Goal: Information Seeking & Learning: Learn about a topic

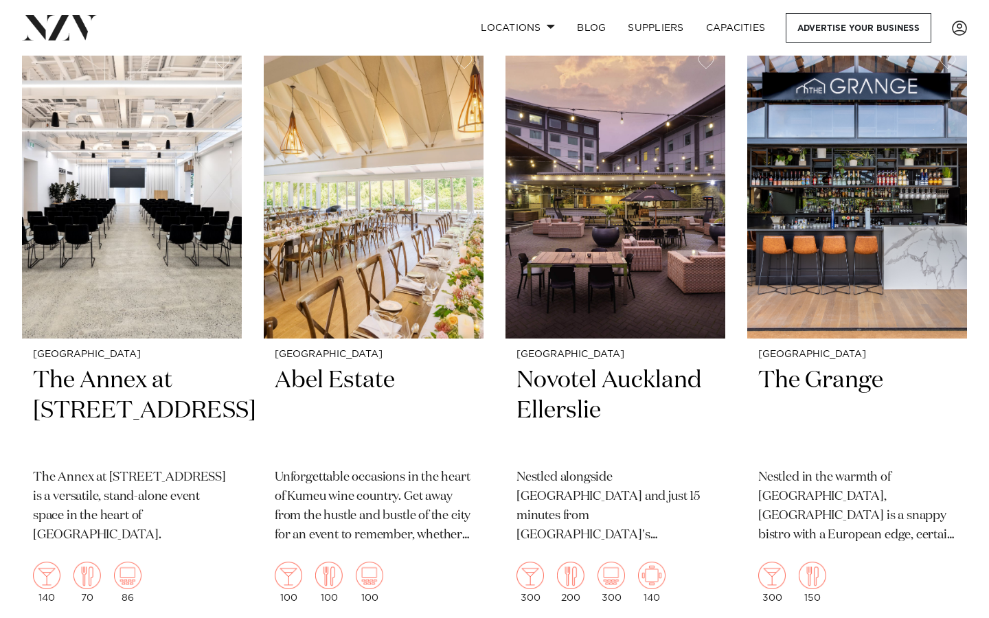
scroll to position [578, 0]
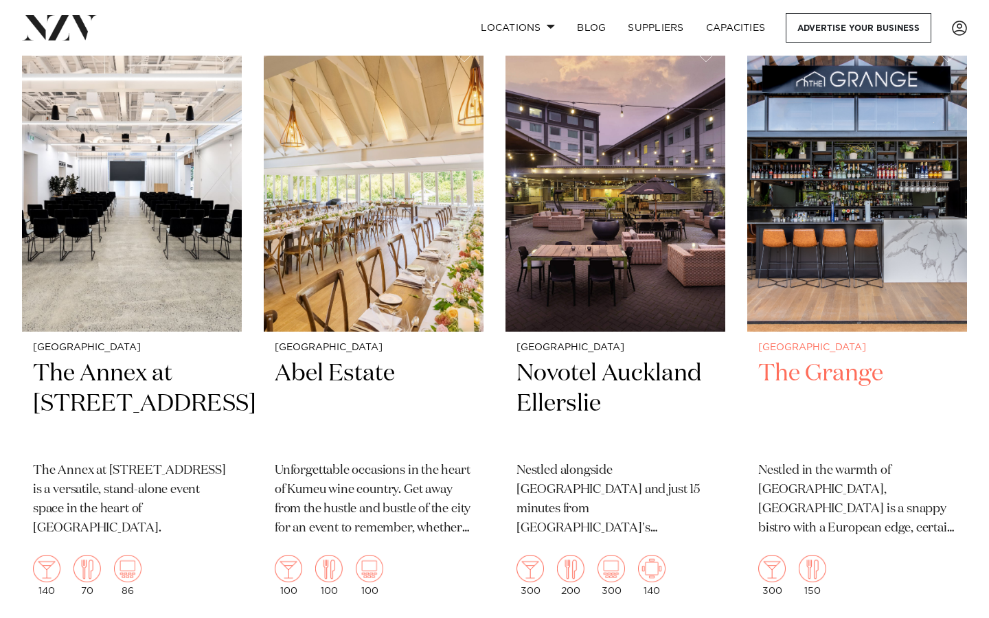
click at [828, 253] on img at bounding box center [857, 183] width 220 height 295
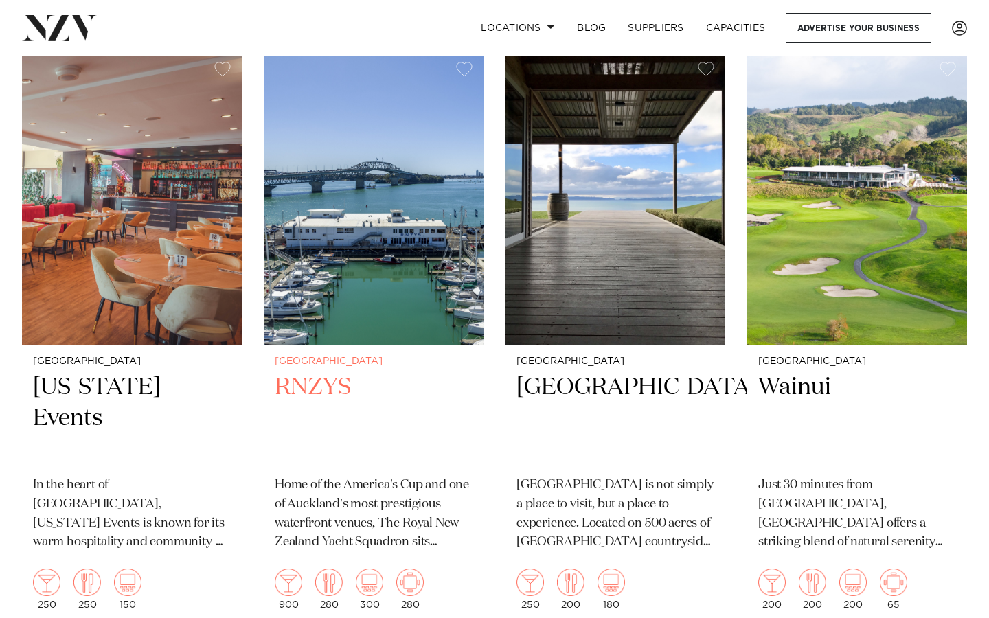
scroll to position [3527, 0]
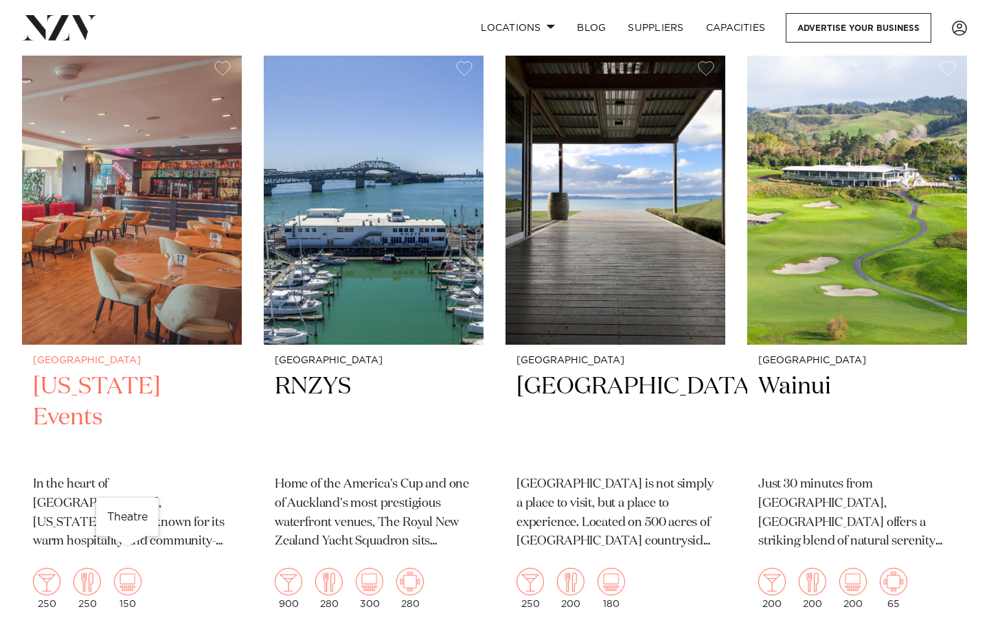
click at [139, 568] on img at bounding box center [127, 581] width 27 height 27
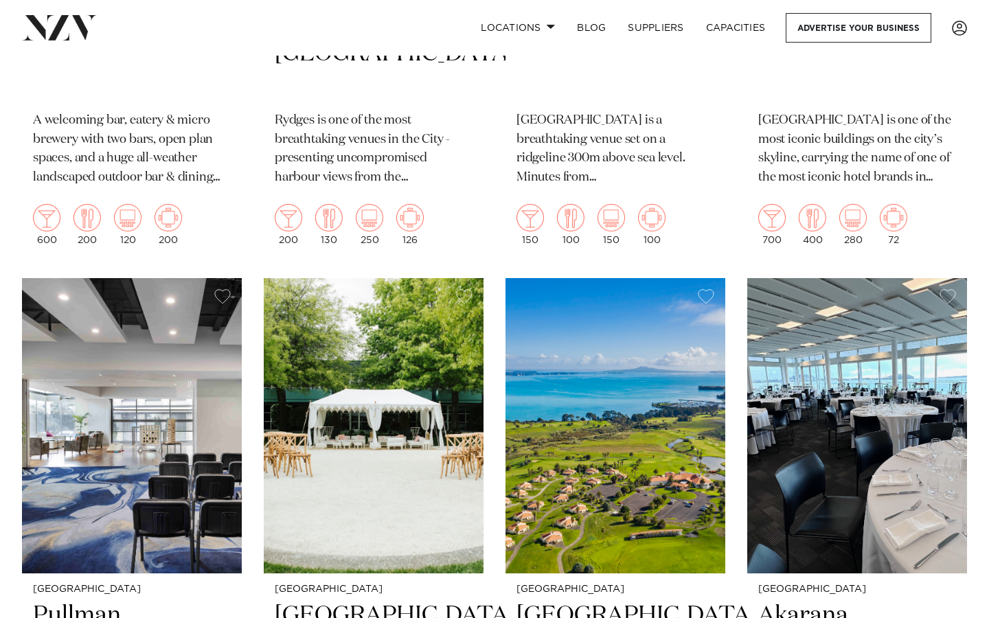
scroll to position [5119, 0]
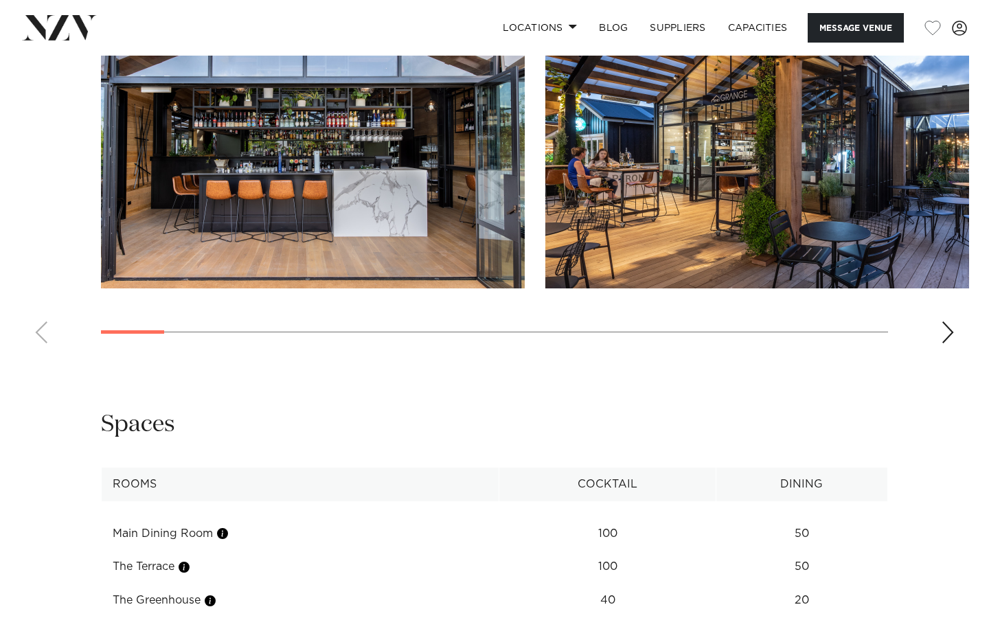
scroll to position [1382, 0]
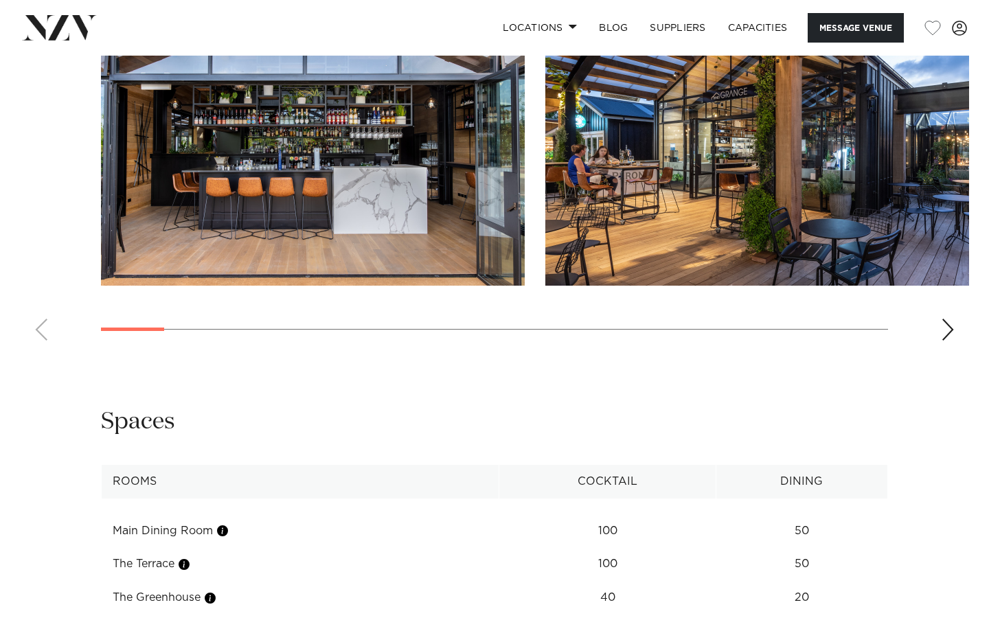
click at [955, 297] on swiper-container at bounding box center [494, 163] width 989 height 377
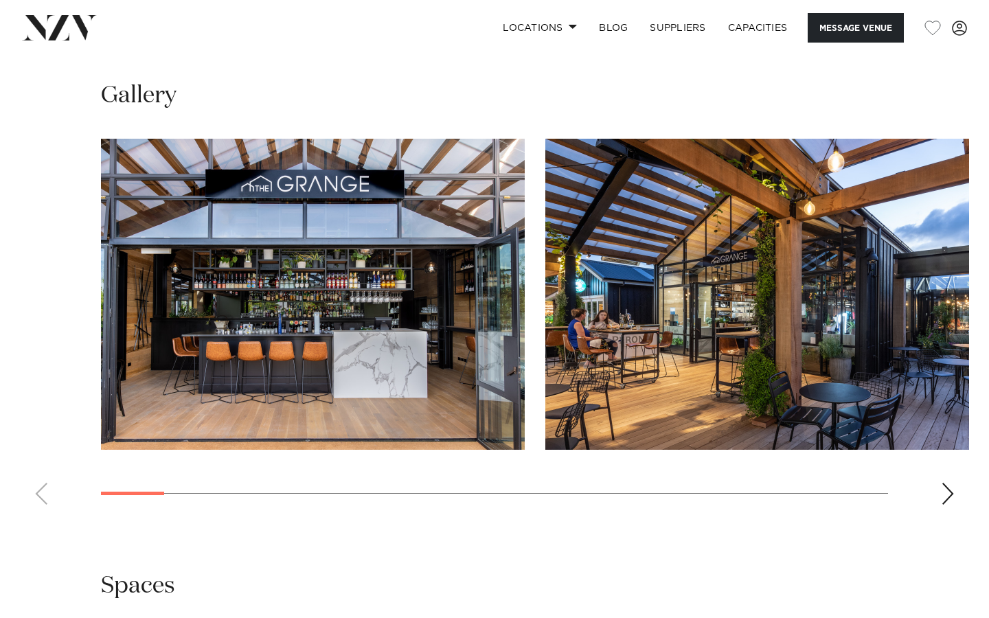
scroll to position [1198, 0]
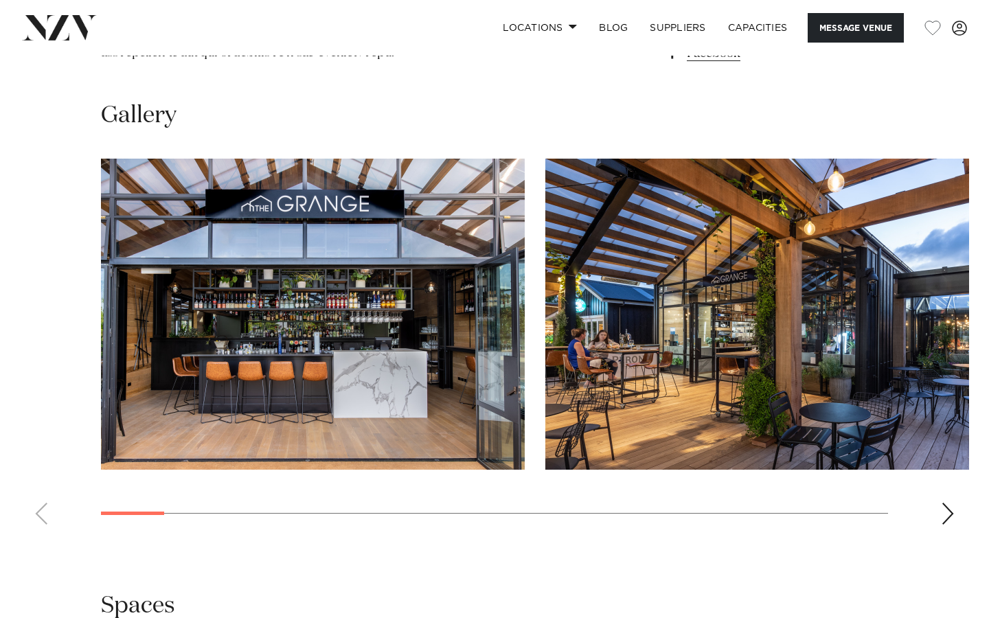
click at [946, 503] on div "Next slide" at bounding box center [948, 514] width 14 height 22
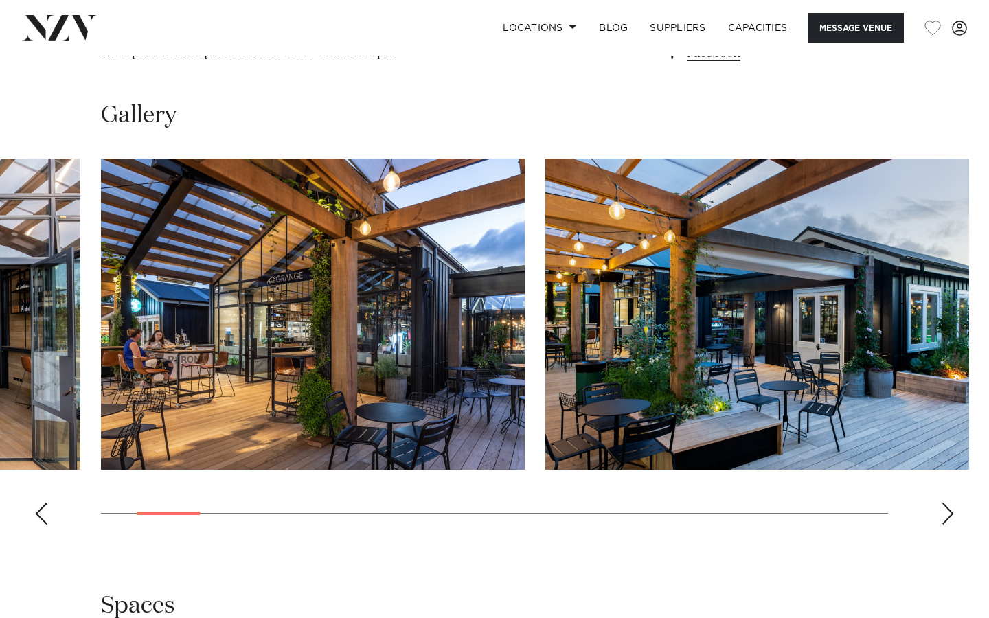
click at [948, 503] on div "Next slide" at bounding box center [948, 514] width 14 height 22
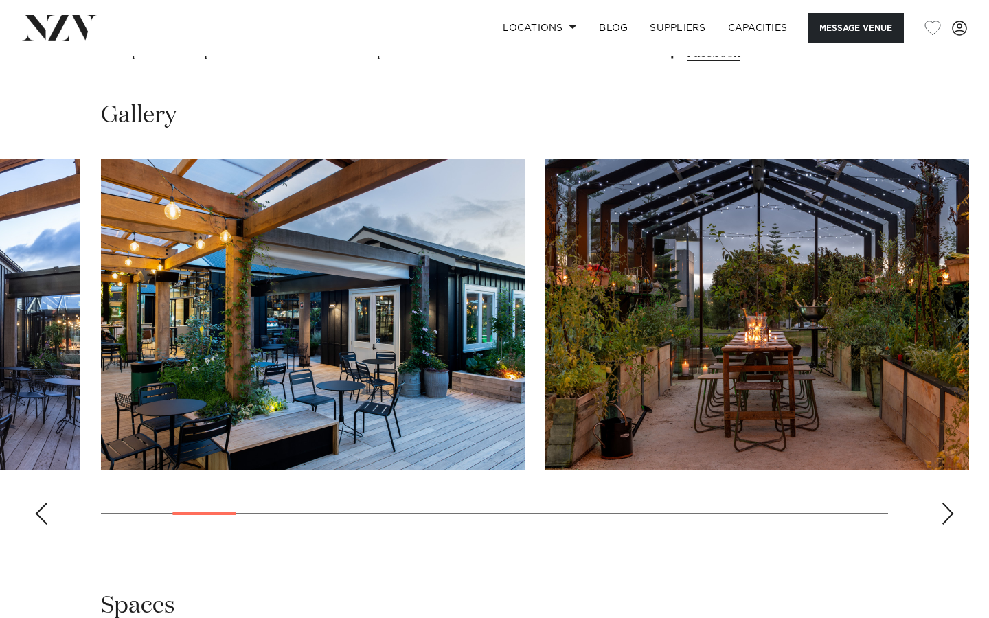
click at [948, 503] on div "Next slide" at bounding box center [948, 514] width 14 height 22
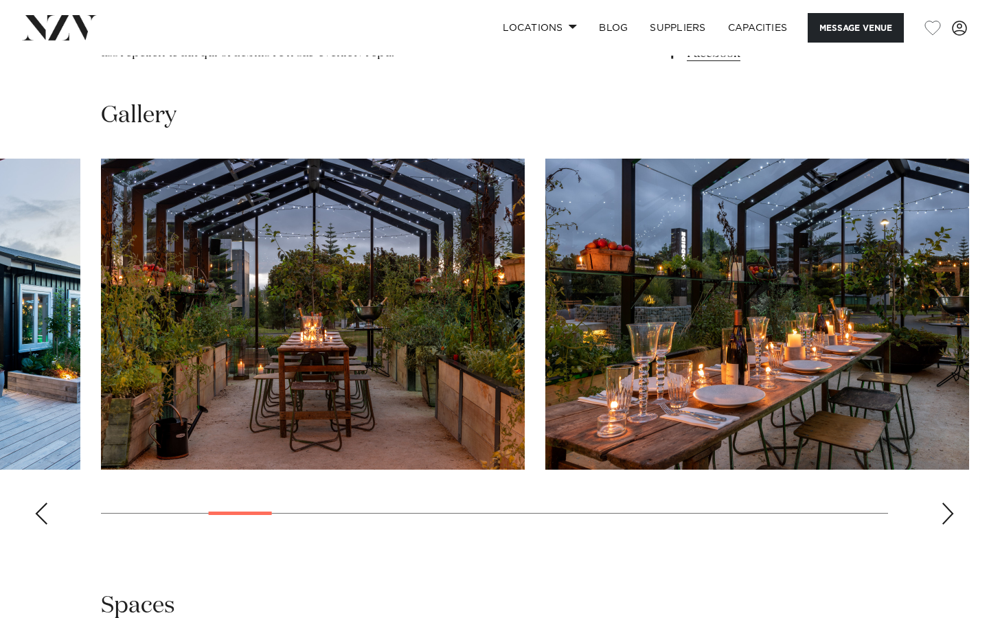
click at [948, 503] on div "Next slide" at bounding box center [948, 514] width 14 height 22
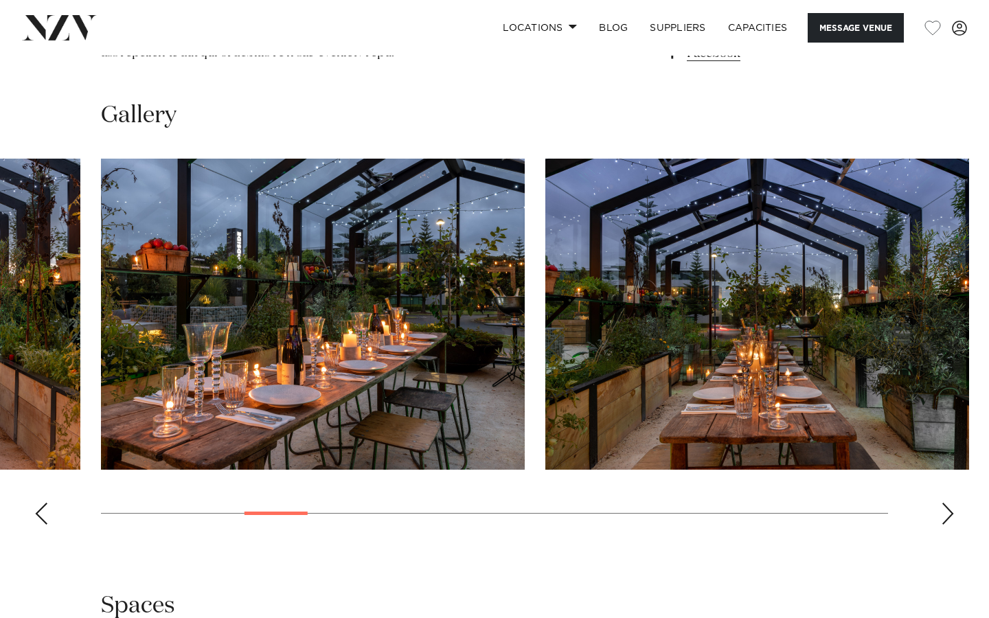
click at [948, 503] on div "Next slide" at bounding box center [948, 514] width 14 height 22
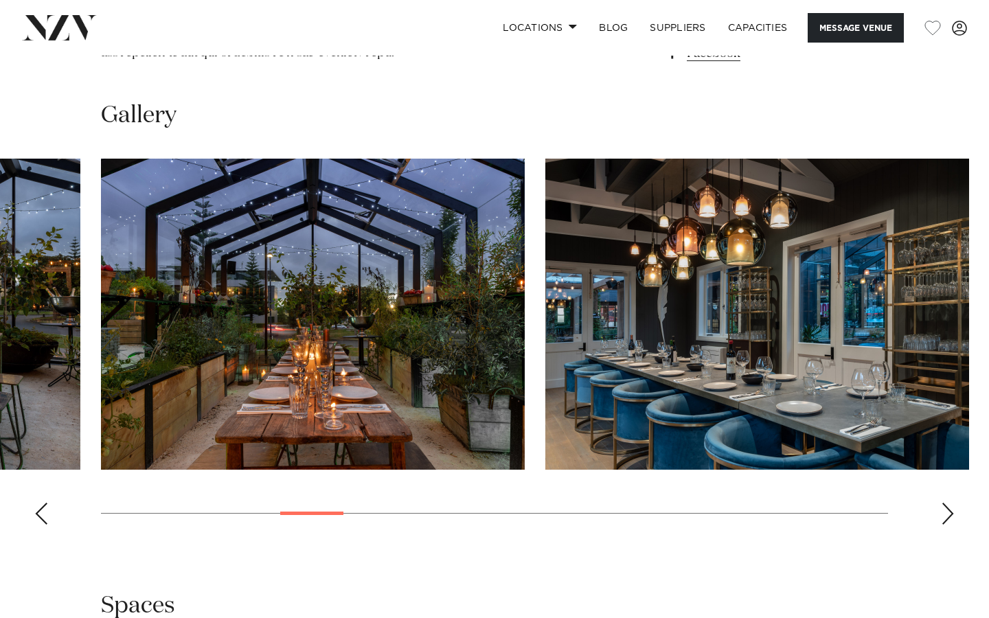
click at [948, 503] on div "Next slide" at bounding box center [948, 514] width 14 height 22
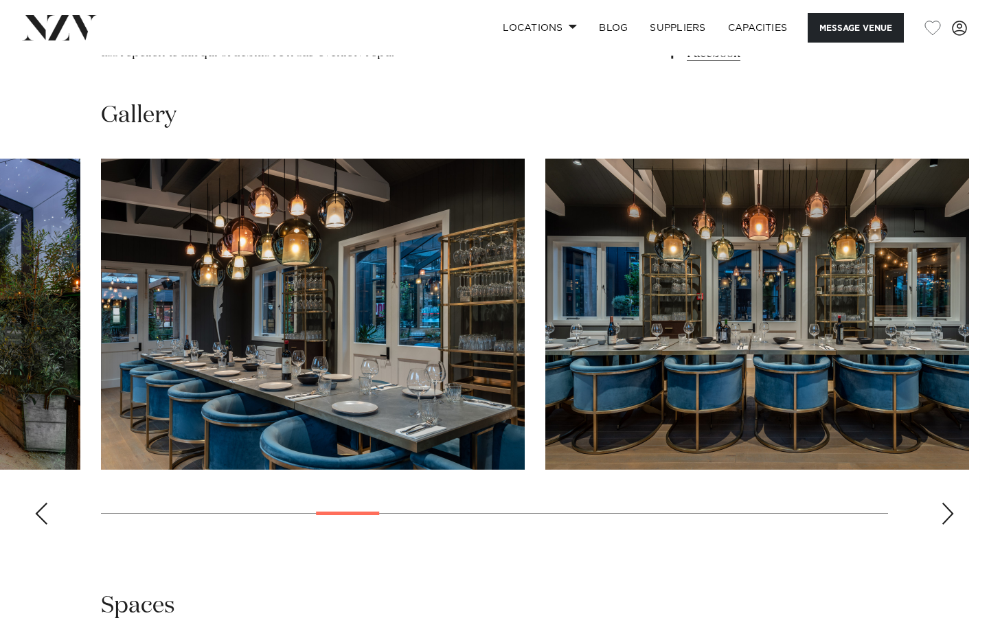
click at [948, 503] on div "Next slide" at bounding box center [948, 514] width 14 height 22
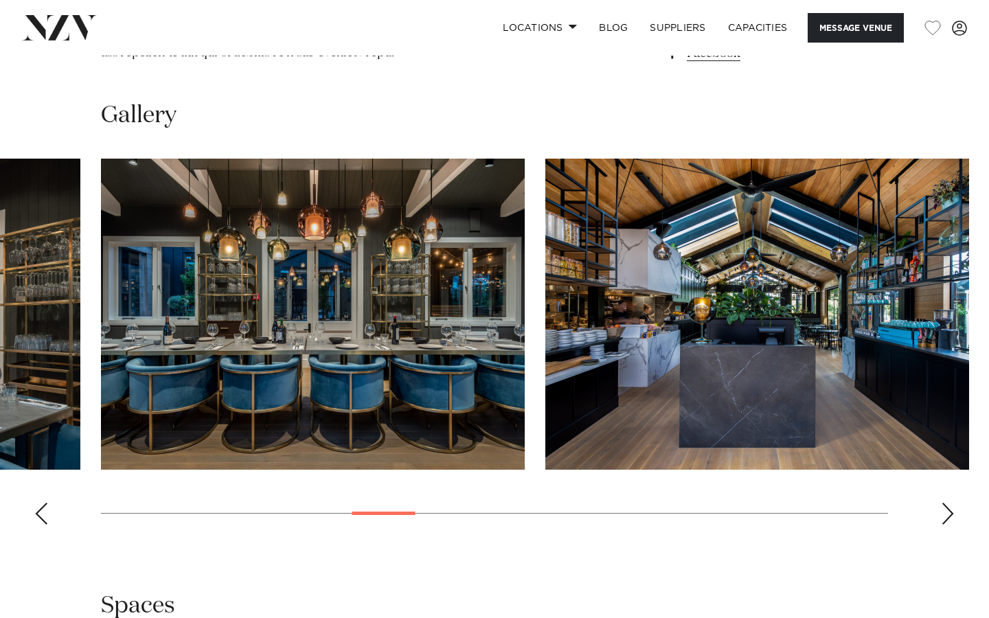
click at [948, 503] on div "Next slide" at bounding box center [948, 514] width 14 height 22
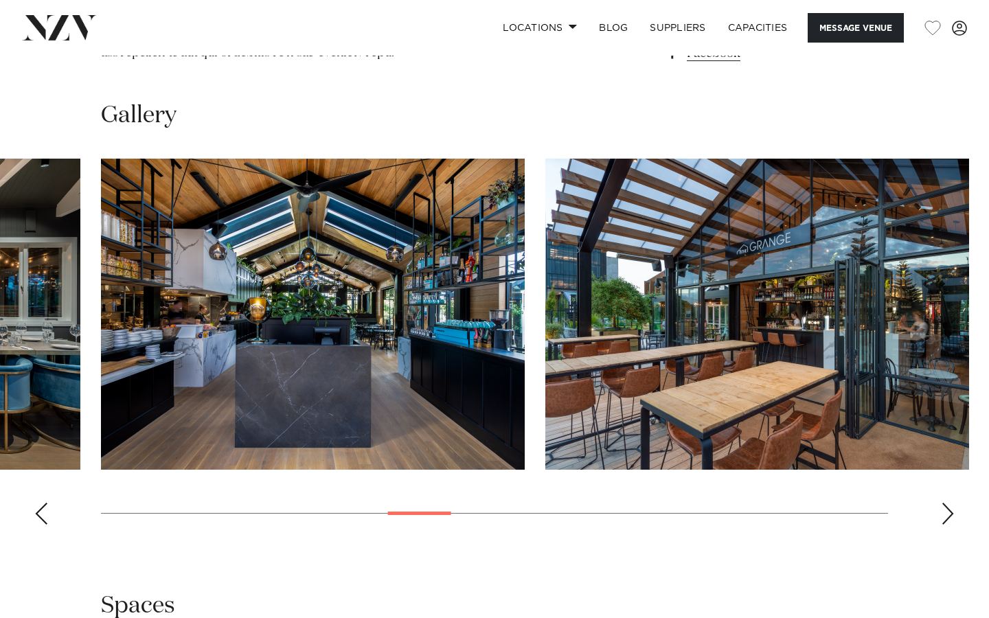
click at [948, 503] on div "Next slide" at bounding box center [948, 514] width 14 height 22
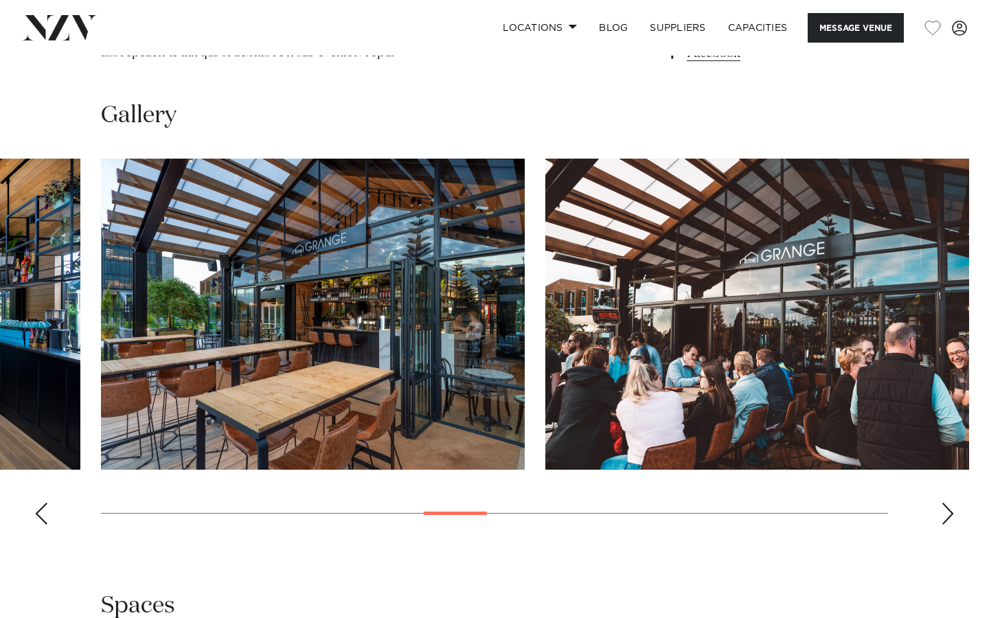
click at [950, 503] on div "Next slide" at bounding box center [948, 514] width 14 height 22
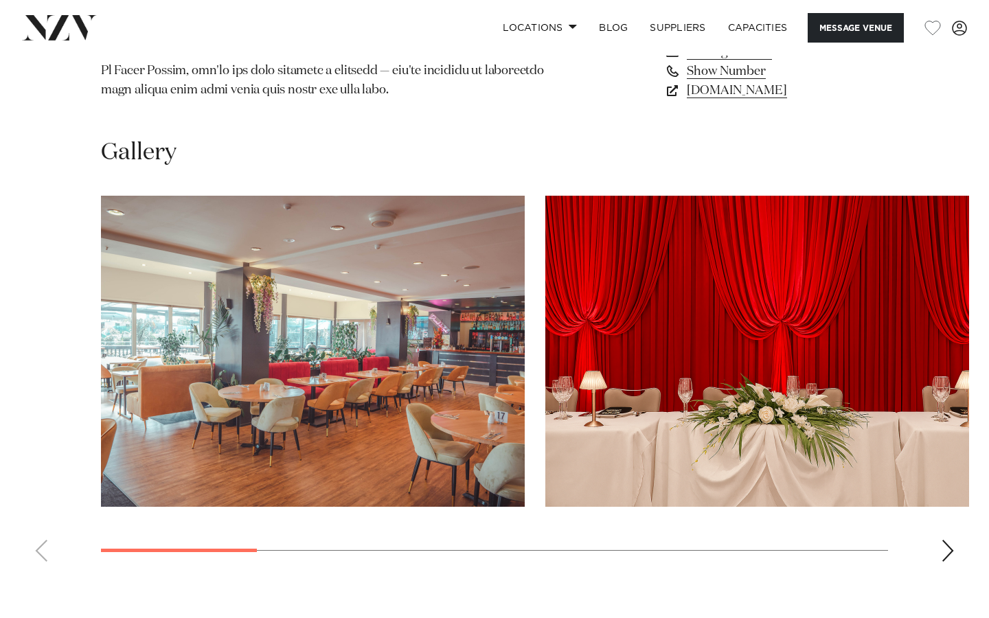
scroll to position [1173, 0]
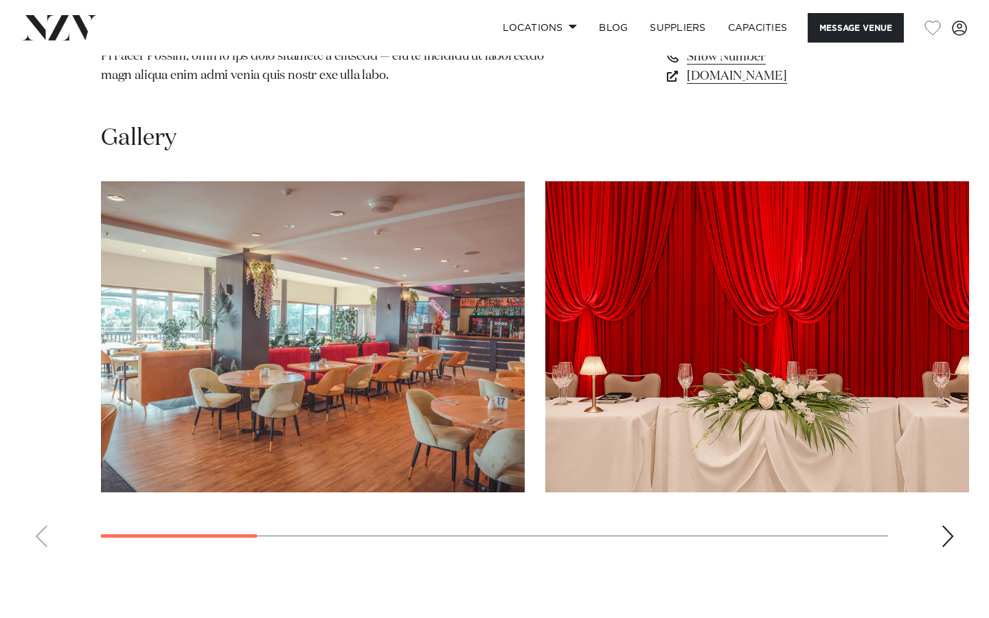
click at [946, 525] on div "Next slide" at bounding box center [948, 536] width 14 height 22
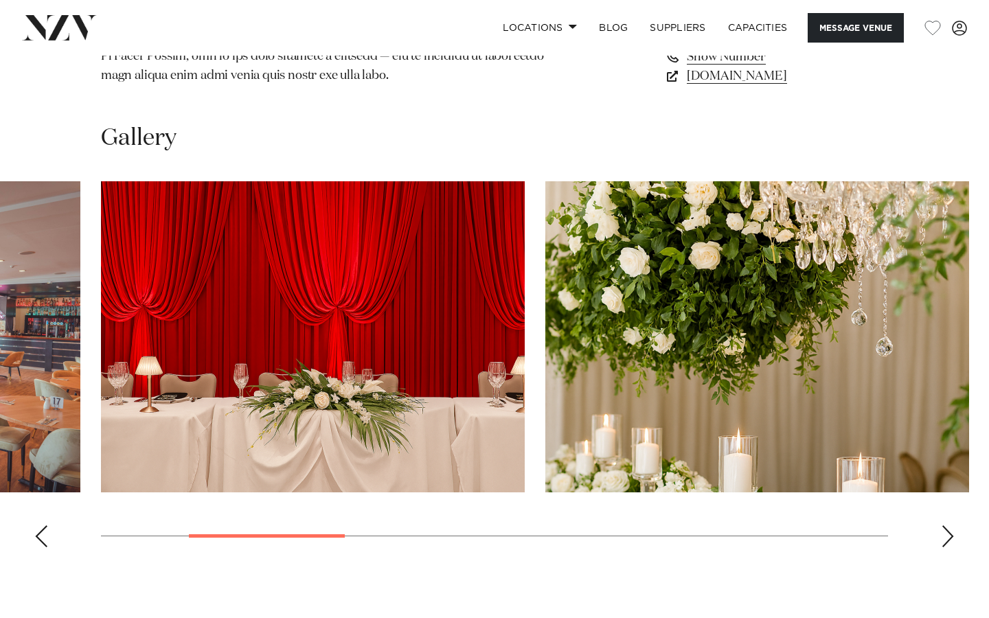
click at [947, 525] on div "Next slide" at bounding box center [948, 536] width 14 height 22
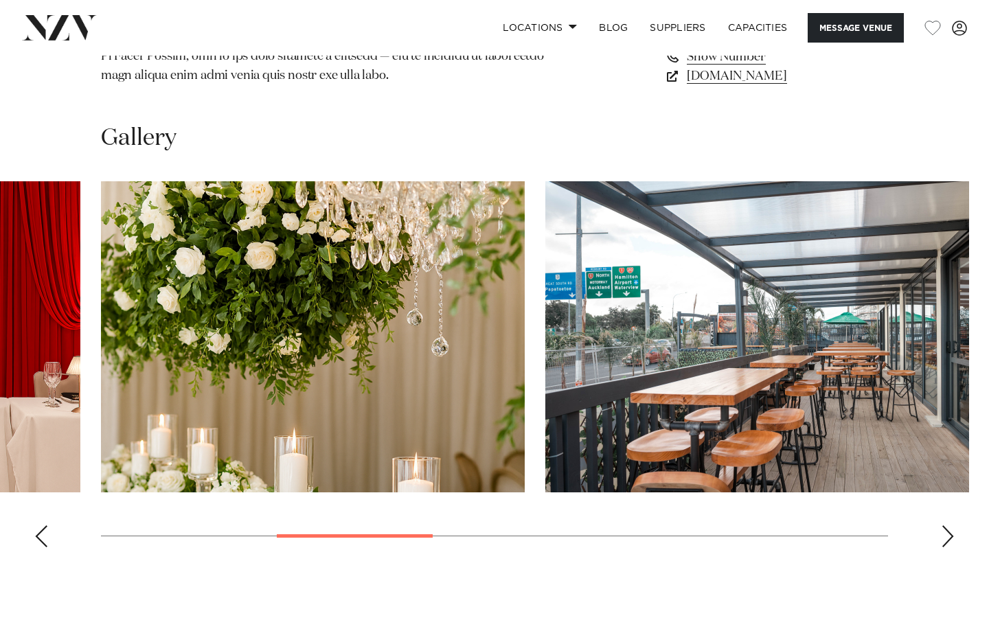
click at [947, 525] on div "Next slide" at bounding box center [948, 536] width 14 height 22
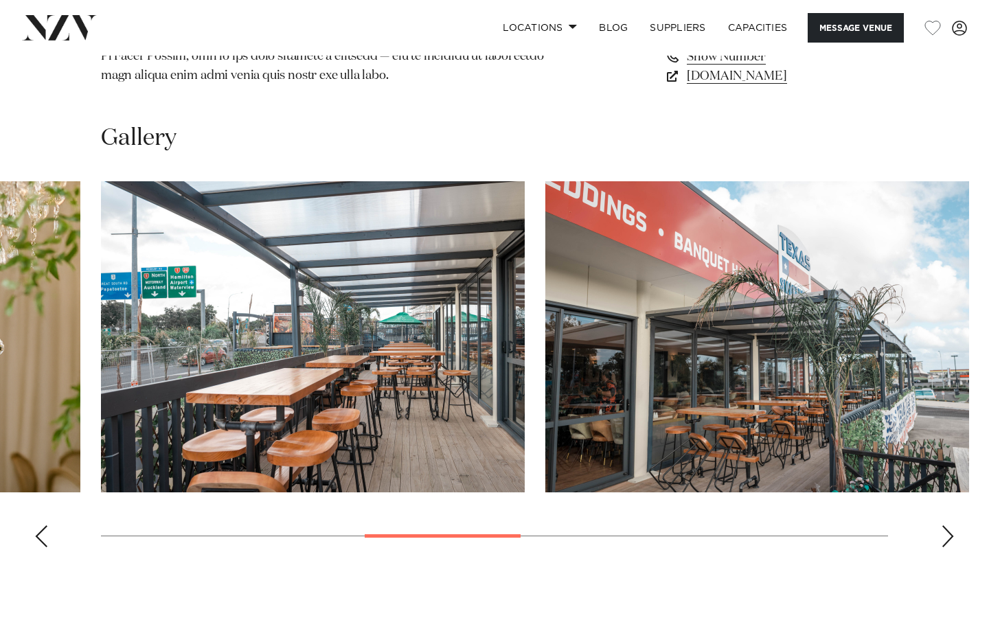
click at [947, 525] on div "Next slide" at bounding box center [948, 536] width 14 height 22
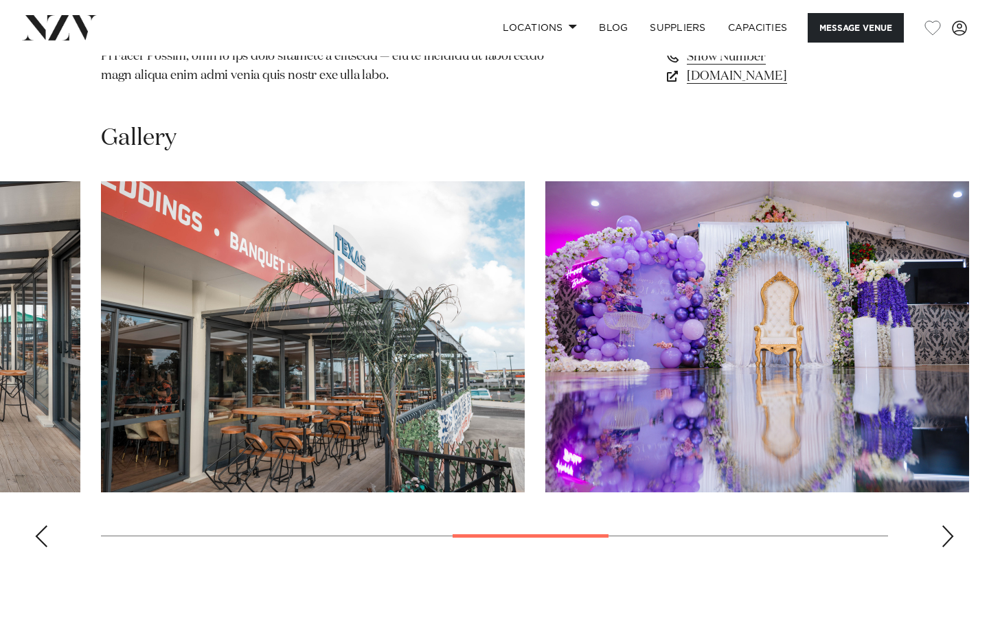
click at [947, 525] on div "Next slide" at bounding box center [948, 536] width 14 height 22
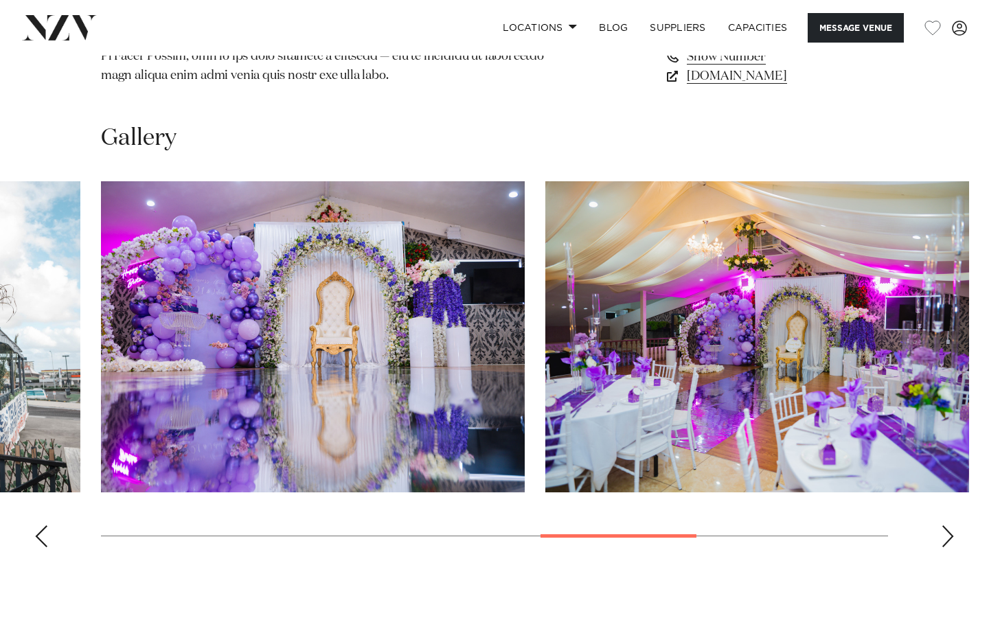
click at [947, 525] on div "Next slide" at bounding box center [948, 536] width 14 height 22
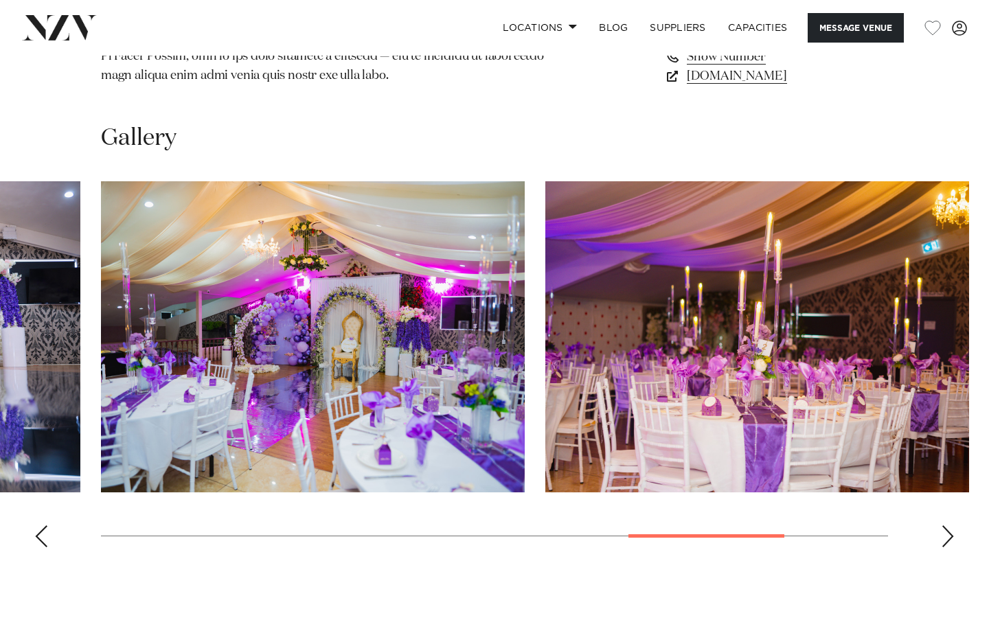
click at [947, 525] on div "Next slide" at bounding box center [948, 536] width 14 height 22
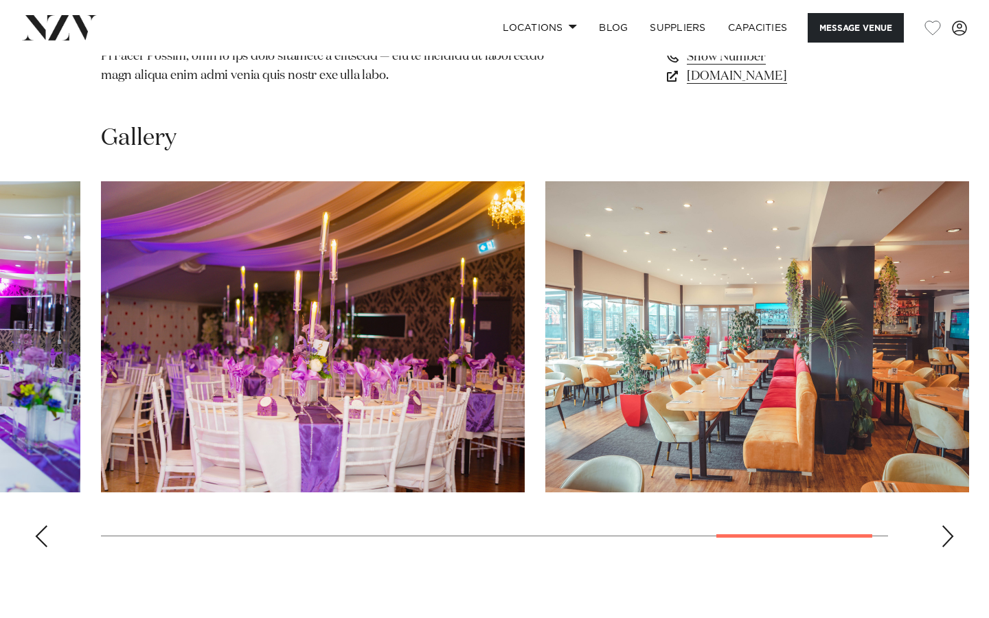
click at [947, 525] on div "Next slide" at bounding box center [948, 536] width 14 height 22
